Goal: Transaction & Acquisition: Purchase product/service

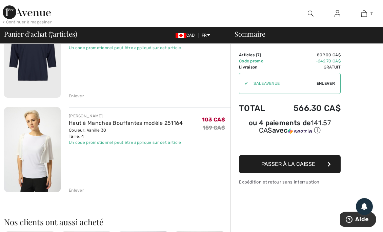
scroll to position [559, 0]
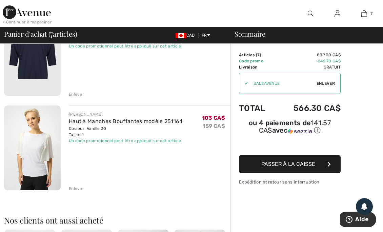
click at [96, 133] on div "Couleur: Vanille 30 Taille: 4" at bounding box center [126, 131] width 114 height 12
click at [89, 129] on div "Couleur: Vanille 30 Taille: 4" at bounding box center [126, 131] width 114 height 12
click at [43, 148] on img at bounding box center [32, 147] width 57 height 85
click at [39, 156] on img at bounding box center [32, 147] width 57 height 85
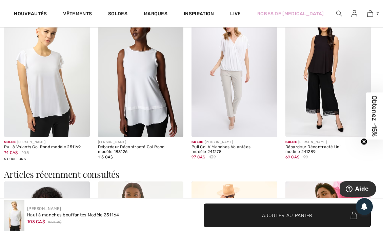
scroll to position [649, 0]
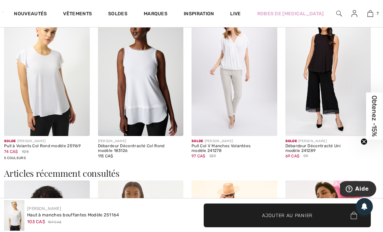
click at [162, 99] on img at bounding box center [141, 71] width 86 height 128
click at [160, 97] on img at bounding box center [141, 71] width 86 height 128
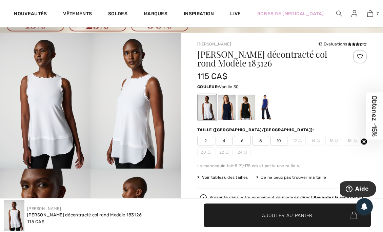
scroll to position [39, 0]
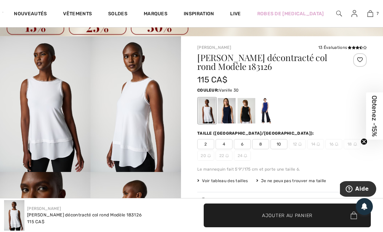
click at [228, 108] on div at bounding box center [227, 110] width 18 height 25
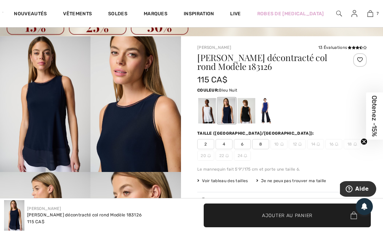
click at [249, 109] on div at bounding box center [246, 110] width 18 height 25
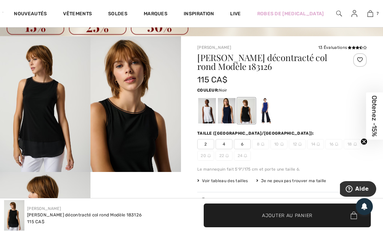
click at [269, 109] on div at bounding box center [266, 110] width 18 height 25
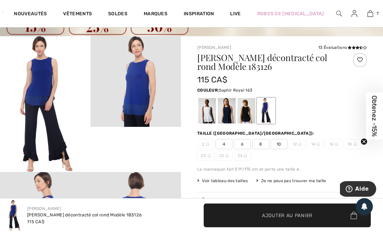
click at [210, 112] on div at bounding box center [207, 110] width 18 height 25
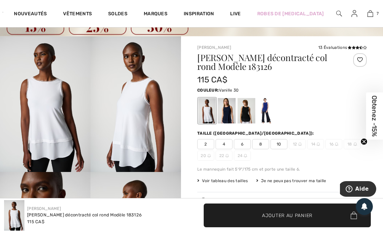
click at [223, 144] on span "4" at bounding box center [223, 144] width 17 height 10
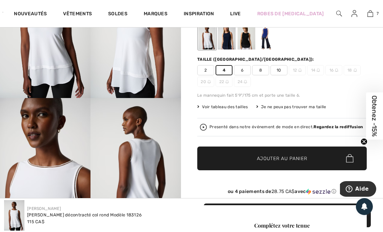
scroll to position [114, 0]
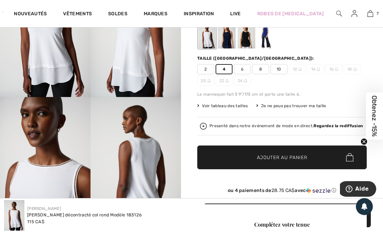
click at [253, 156] on span "✔ Ajouté au panier" at bounding box center [271, 156] width 53 height 7
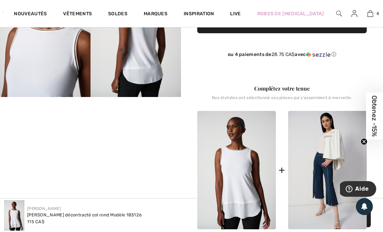
scroll to position [253, 0]
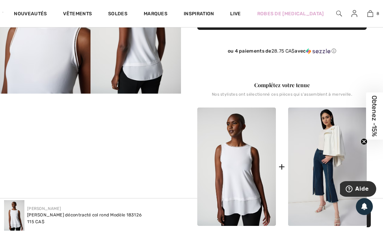
click at [370, 17] on link "8" at bounding box center [370, 13] width 14 height 8
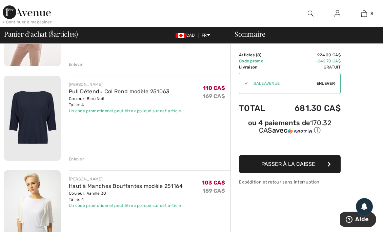
scroll to position [498, 0]
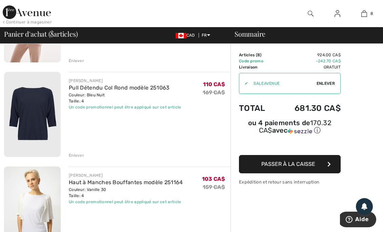
click at [45, 105] on img at bounding box center [32, 114] width 57 height 85
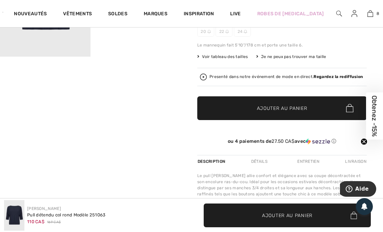
click at [250, 77] on div "Presenté dans notre événement de mode en direct. Regardez la rediffusion" at bounding box center [285, 76] width 153 height 4
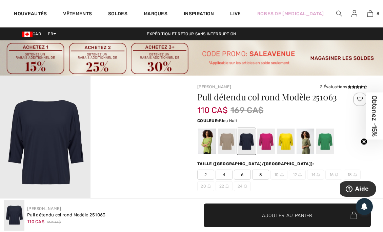
click at [368, 16] on link "8" at bounding box center [370, 13] width 14 height 8
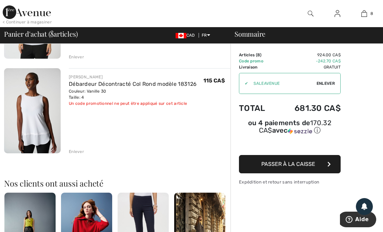
scroll to position [691, 0]
